Goal: Navigation & Orientation: Find specific page/section

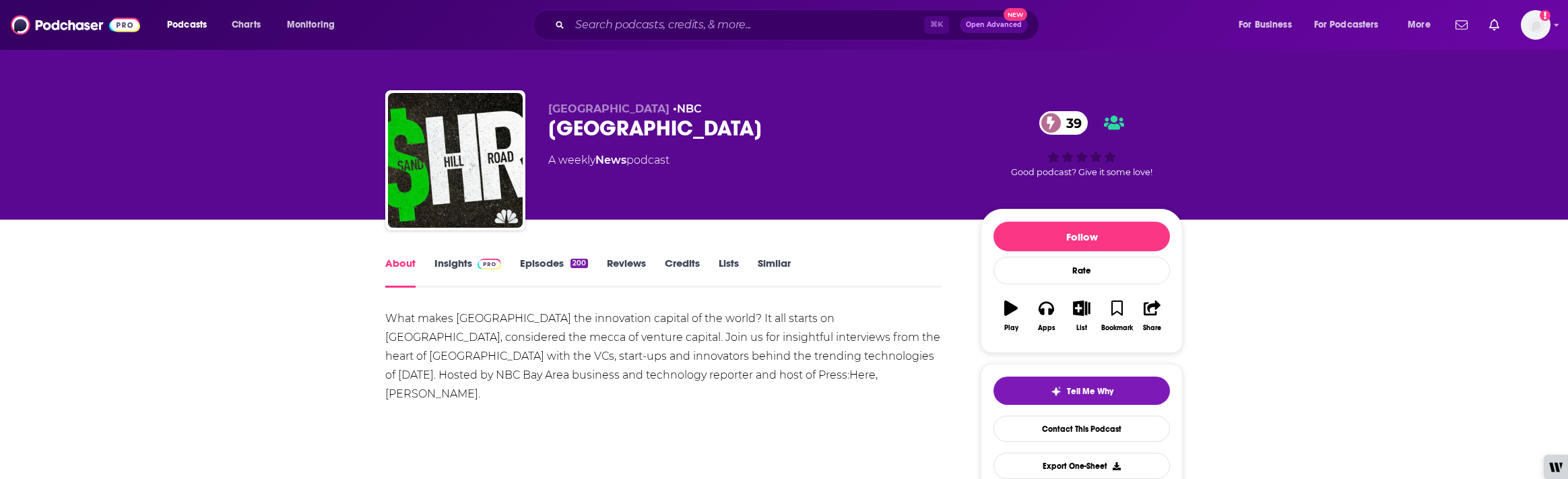
click at [473, 265] on span at bounding box center [486, 263] width 29 height 13
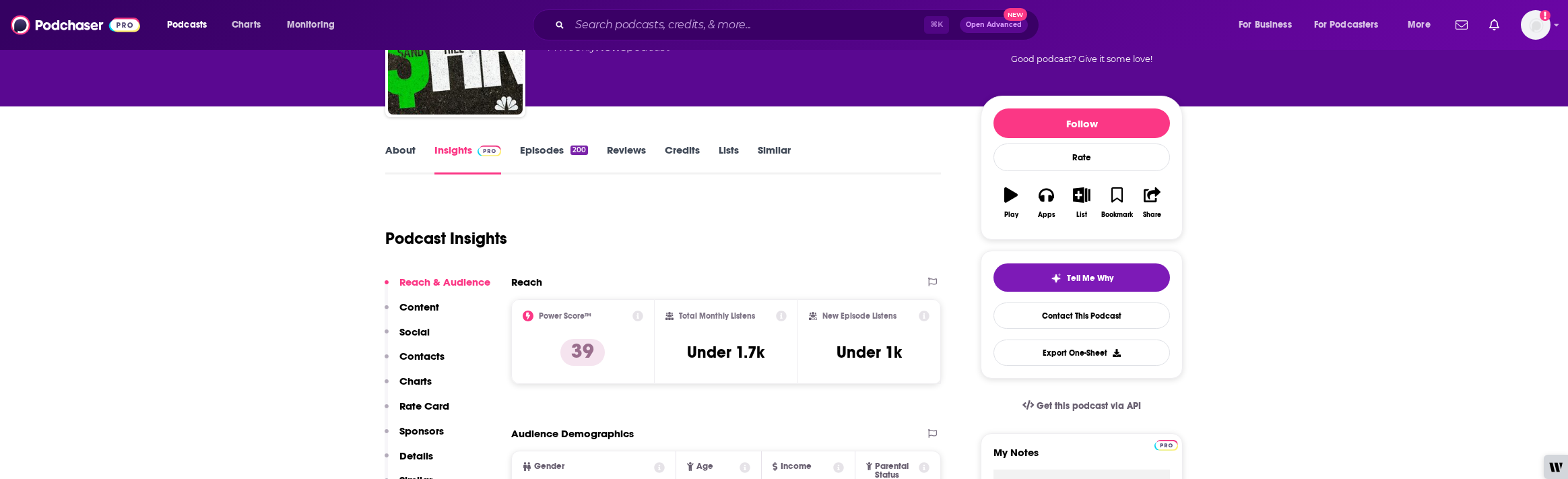
scroll to position [36, 0]
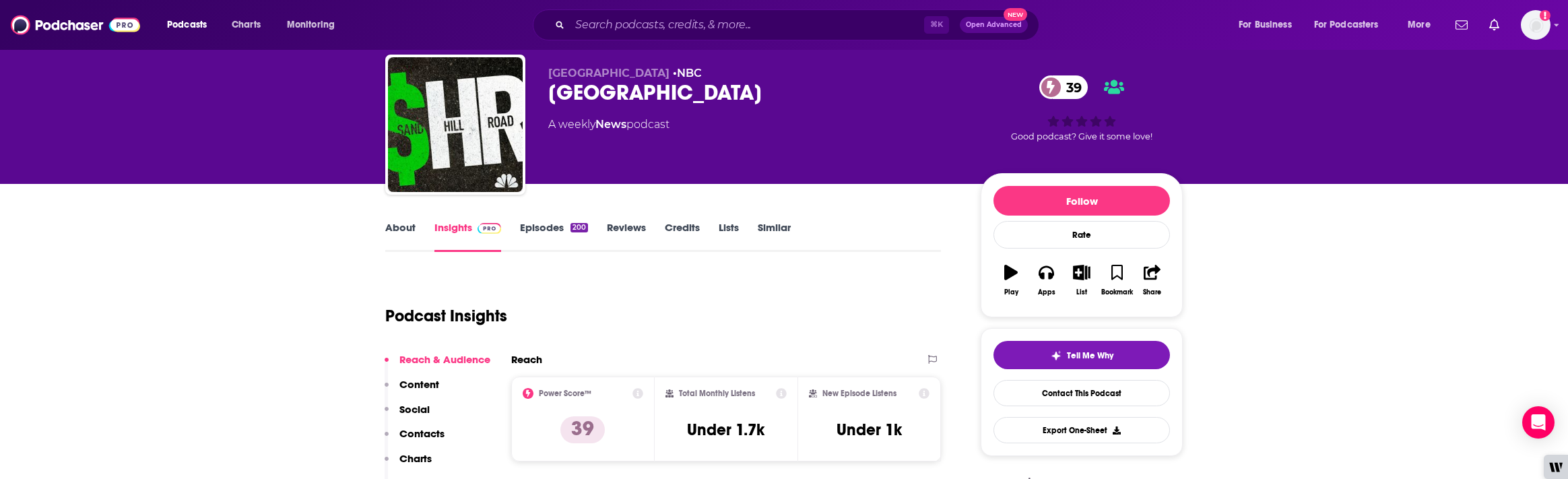
click at [555, 226] on link "Episodes 200" at bounding box center [553, 236] width 68 height 31
